Goal: Find specific page/section: Find specific page/section

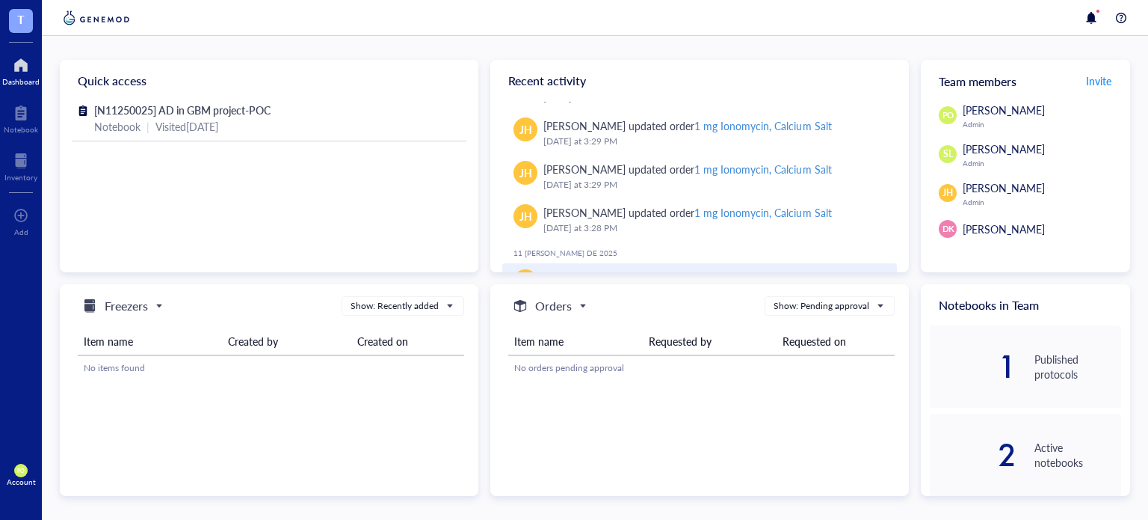
scroll to position [84, 0]
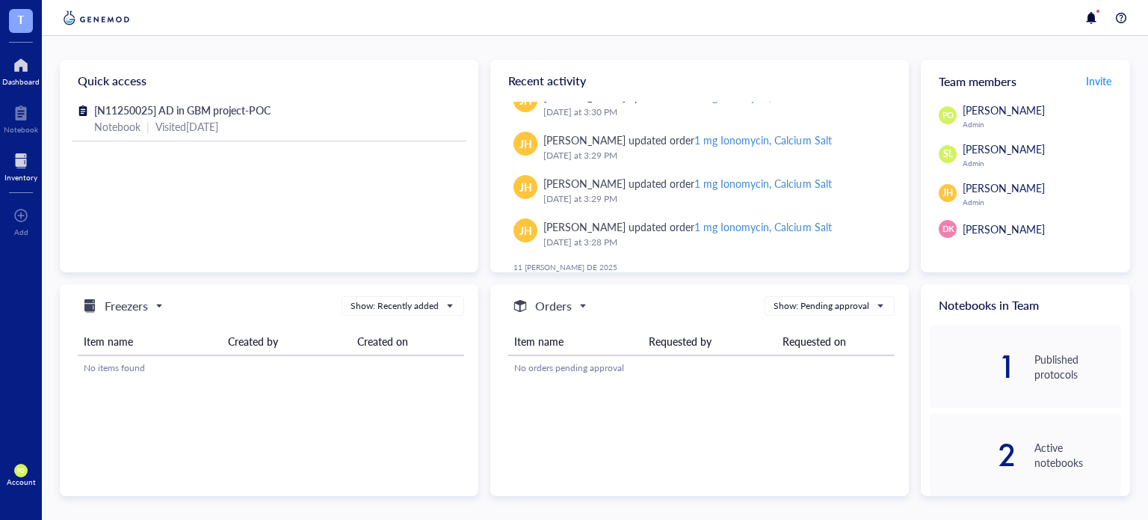
click at [24, 154] on div at bounding box center [20, 161] width 33 height 24
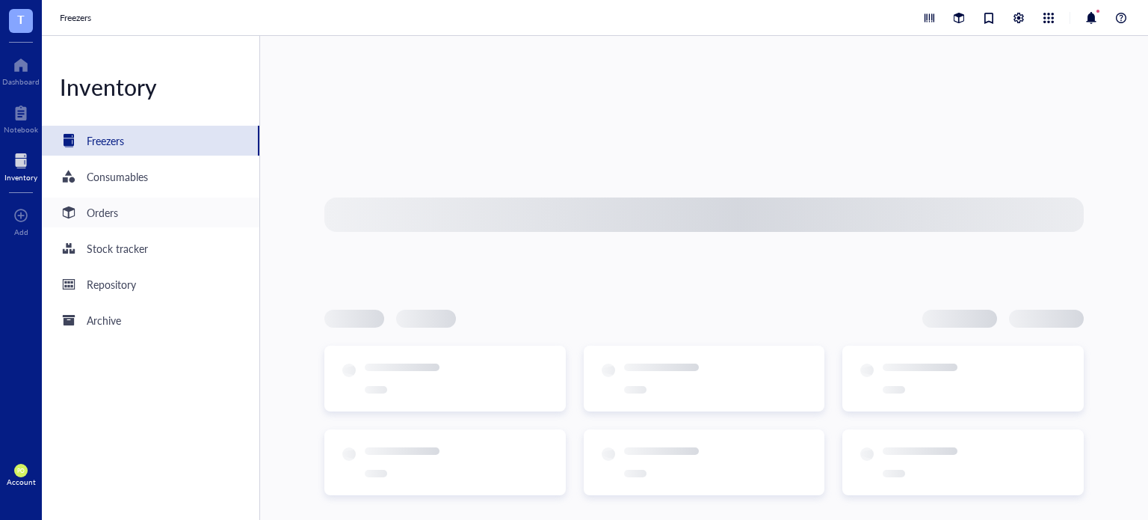
click at [171, 211] on div "Orders" at bounding box center [151, 212] width 218 height 30
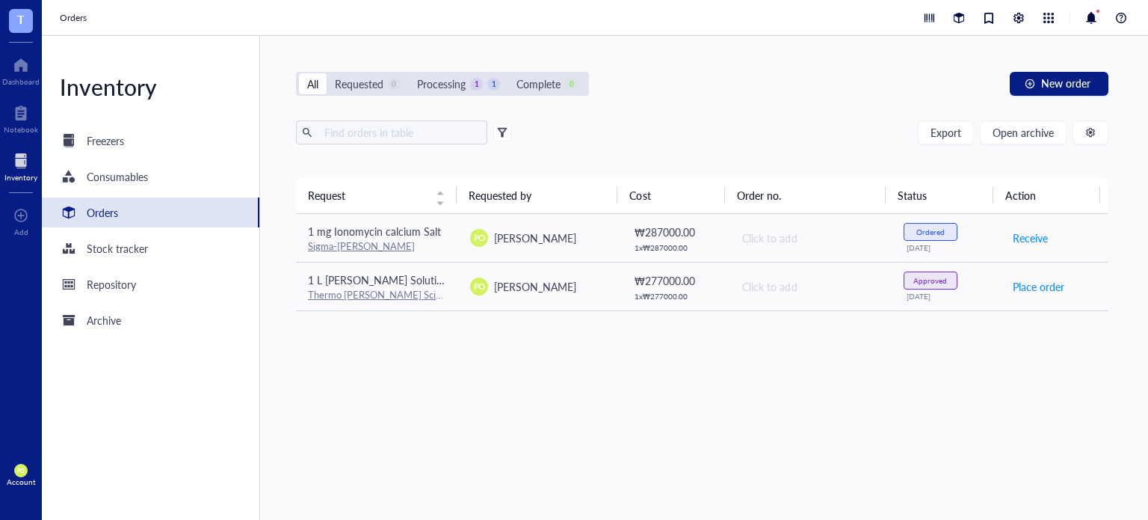
click at [957, 454] on div "Request Requested by Cost Order no. Status Action 1 mg Ionomycin calcium Salt S…" at bounding box center [702, 321] width 813 height 289
click at [791, 402] on div "Request Requested by Cost Order no. Status Action 1 mg Ionomycin calcium Salt S…" at bounding box center [702, 312] width 813 height 271
click at [9, 73] on div at bounding box center [20, 65] width 37 height 24
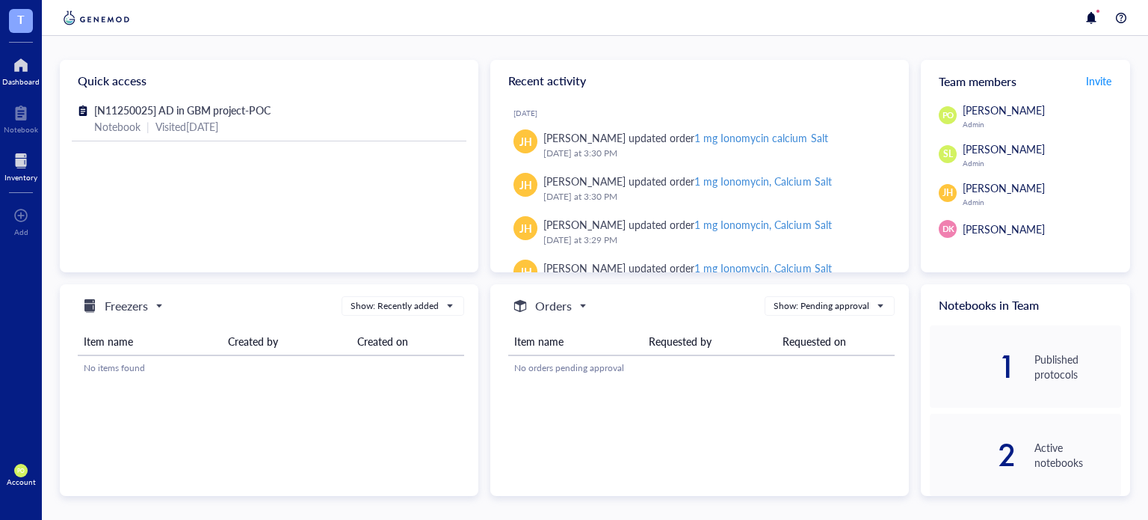
click at [21, 163] on div at bounding box center [20, 161] width 33 height 24
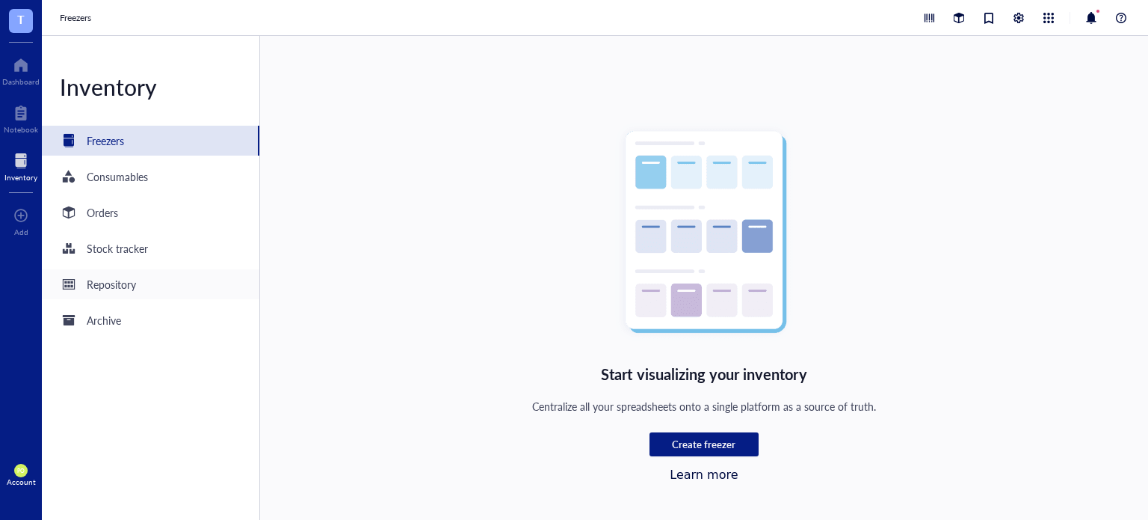
click at [167, 283] on div "Repository" at bounding box center [151, 284] width 218 height 30
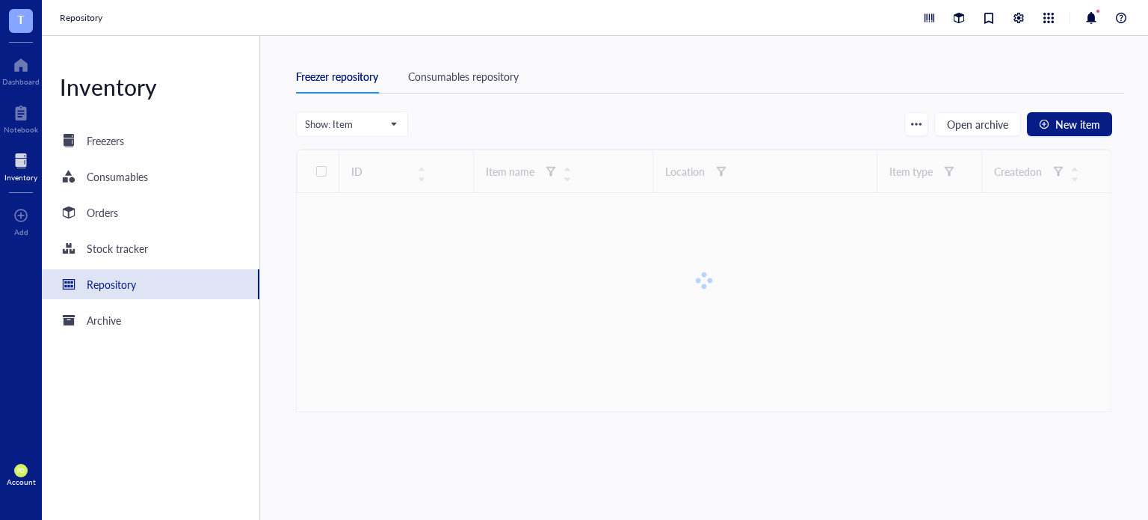
click at [482, 74] on div "Consumables repository" at bounding box center [463, 76] width 111 height 16
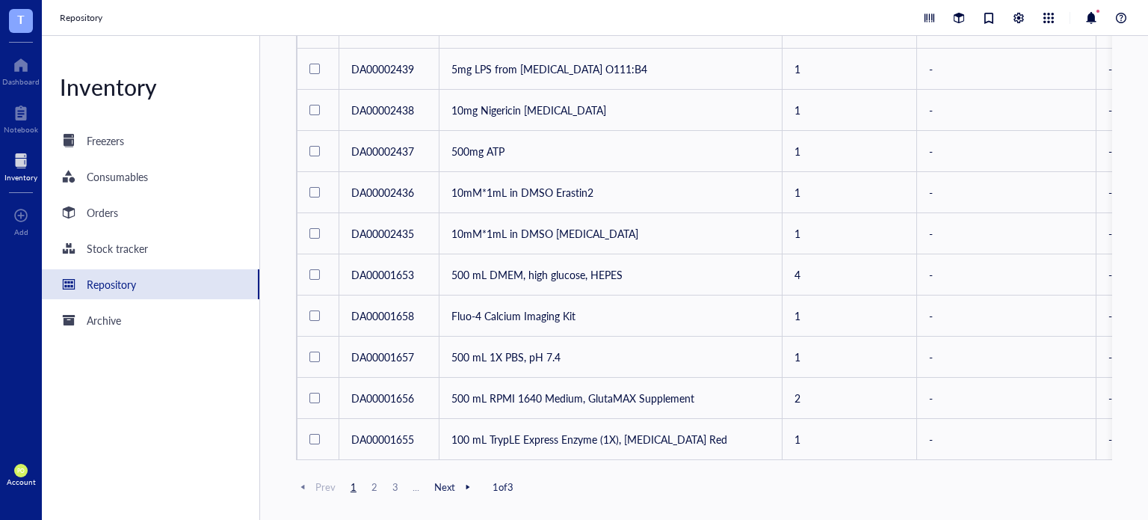
click at [396, 488] on span "3" at bounding box center [396, 486] width 18 height 13
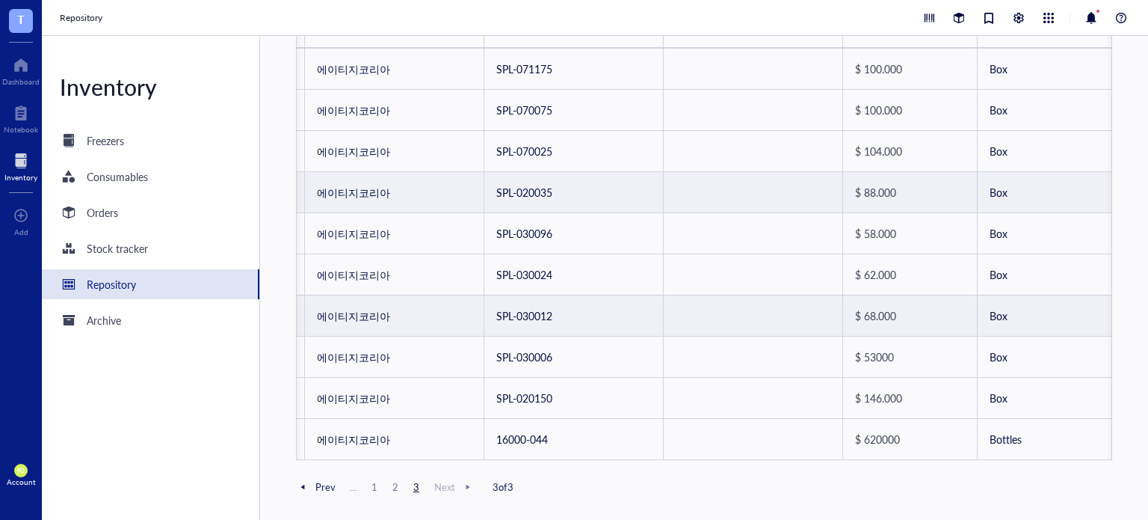
scroll to position [182, 0]
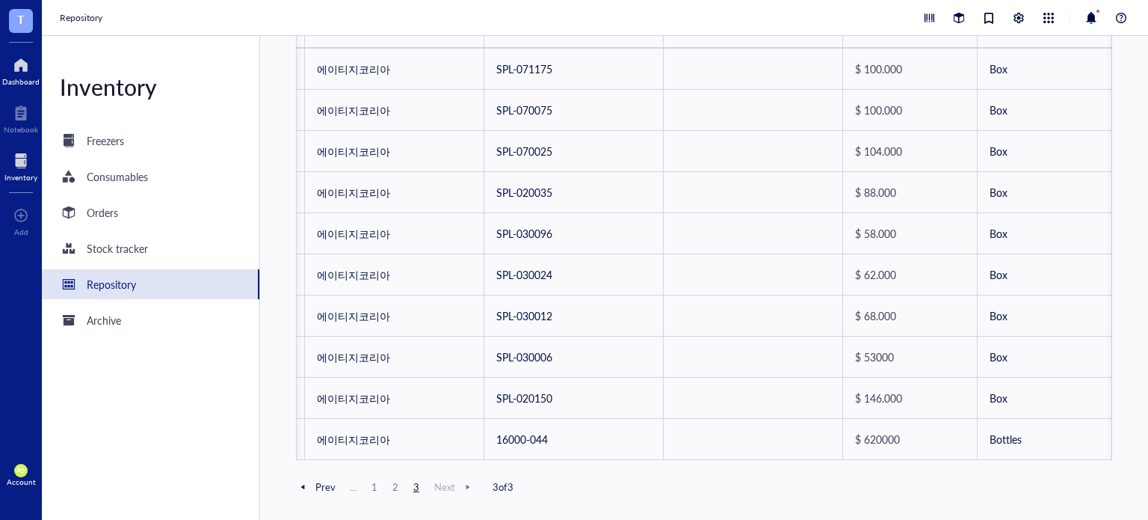
click at [18, 79] on div "Dashboard" at bounding box center [20, 81] width 37 height 9
